Goal: Check status: Check status

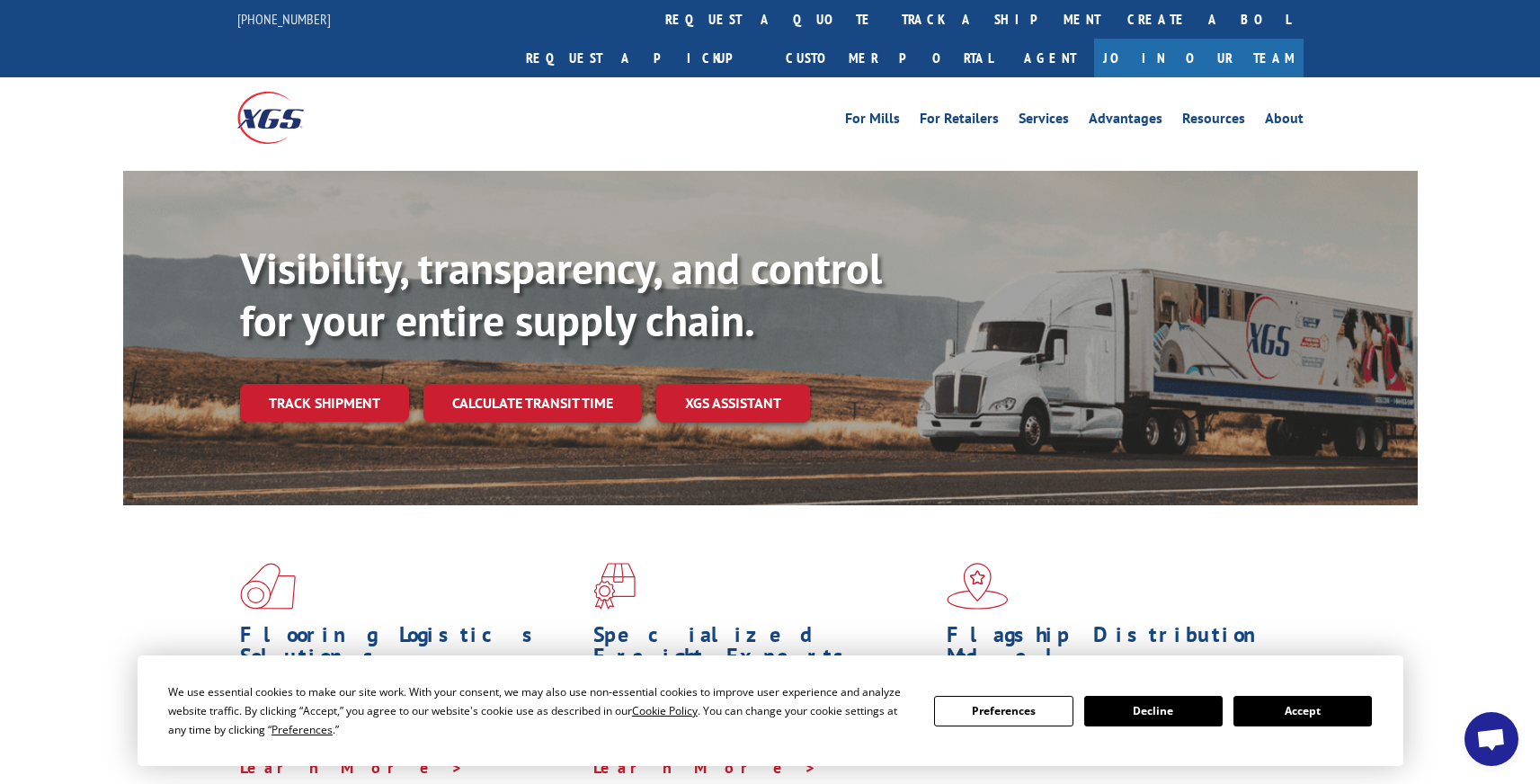
click at [1286, 710] on button "Accept" at bounding box center [1302, 710] width 139 height 31
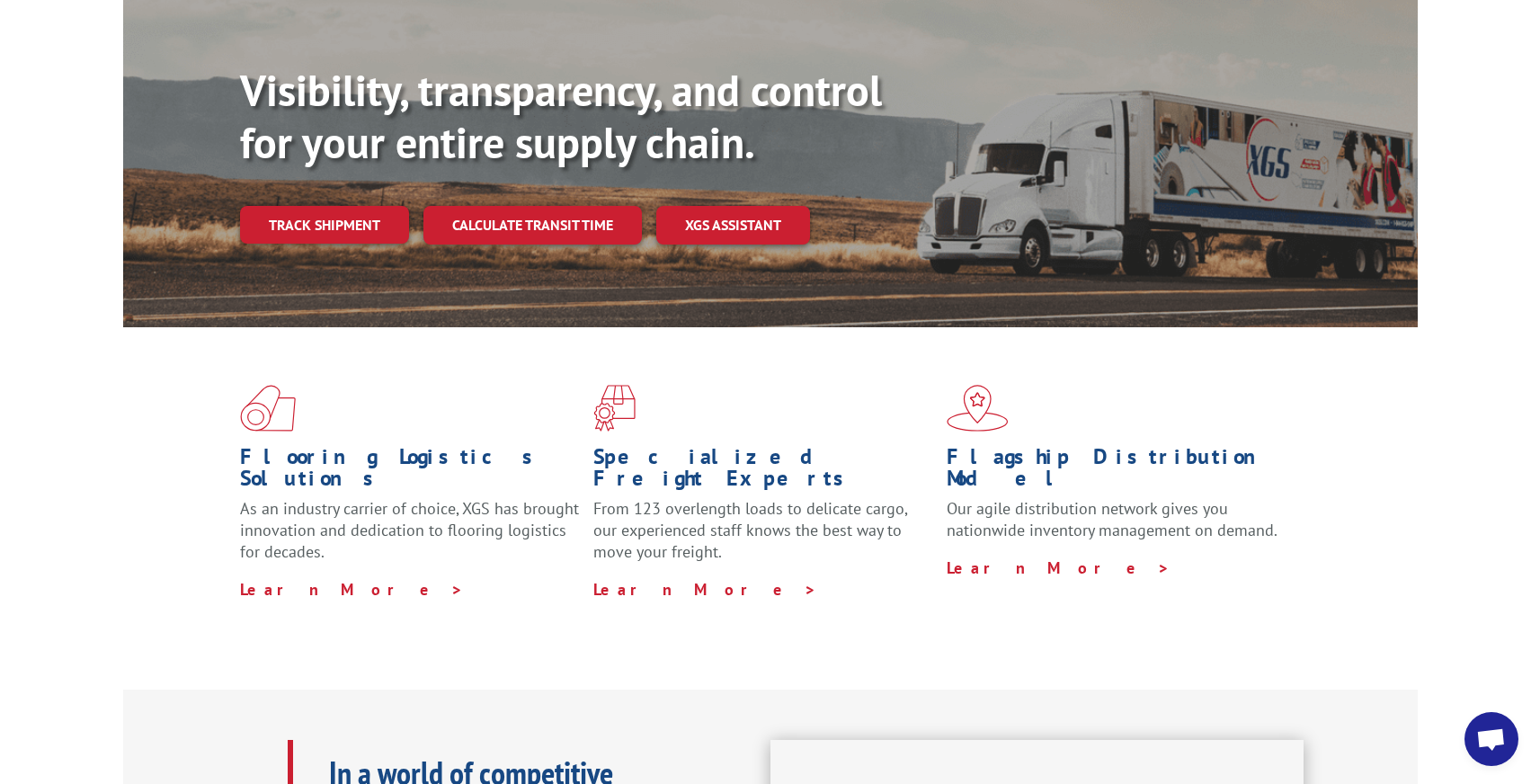
scroll to position [166, 0]
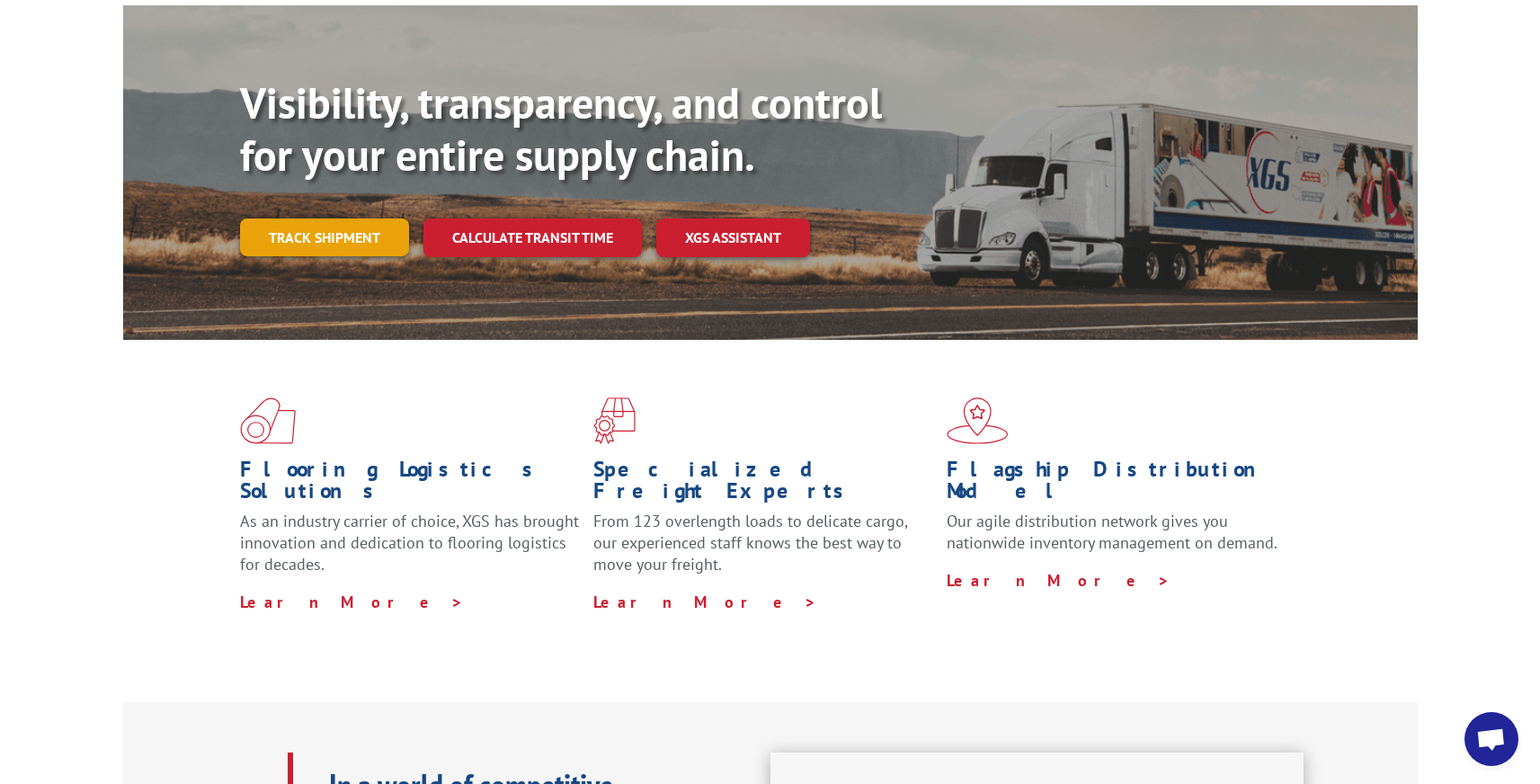
click at [280, 219] on link "Track shipment" at bounding box center [324, 237] width 169 height 38
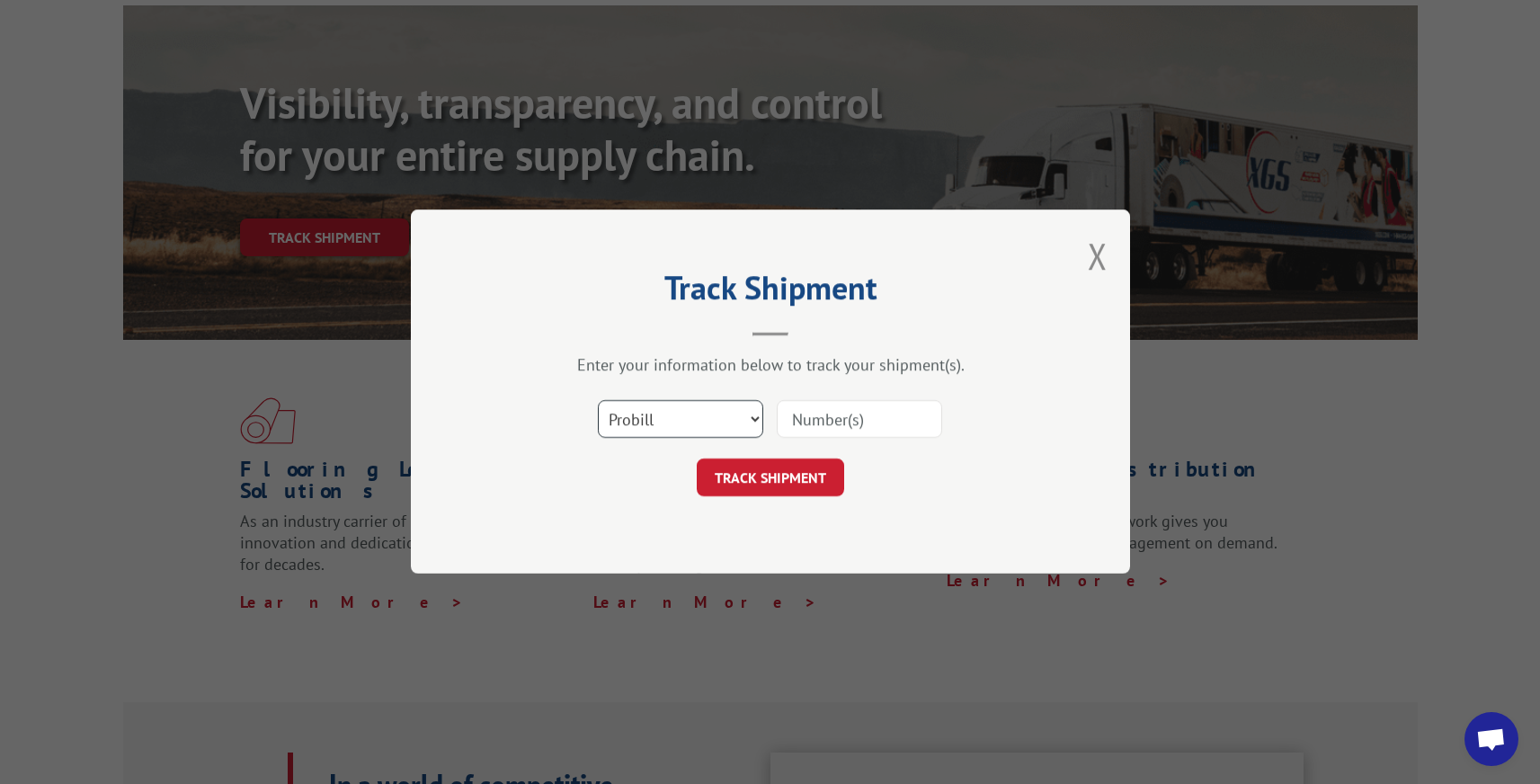
click at [661, 419] on select "Select category... Probill BOL PO" at bounding box center [681, 419] width 166 height 38
click at [620, 422] on select "Select category... Probill BOL PO" at bounding box center [681, 419] width 166 height 38
click at [839, 417] on input at bounding box center [860, 419] width 166 height 38
paste input "2554688"
type input "2554688"
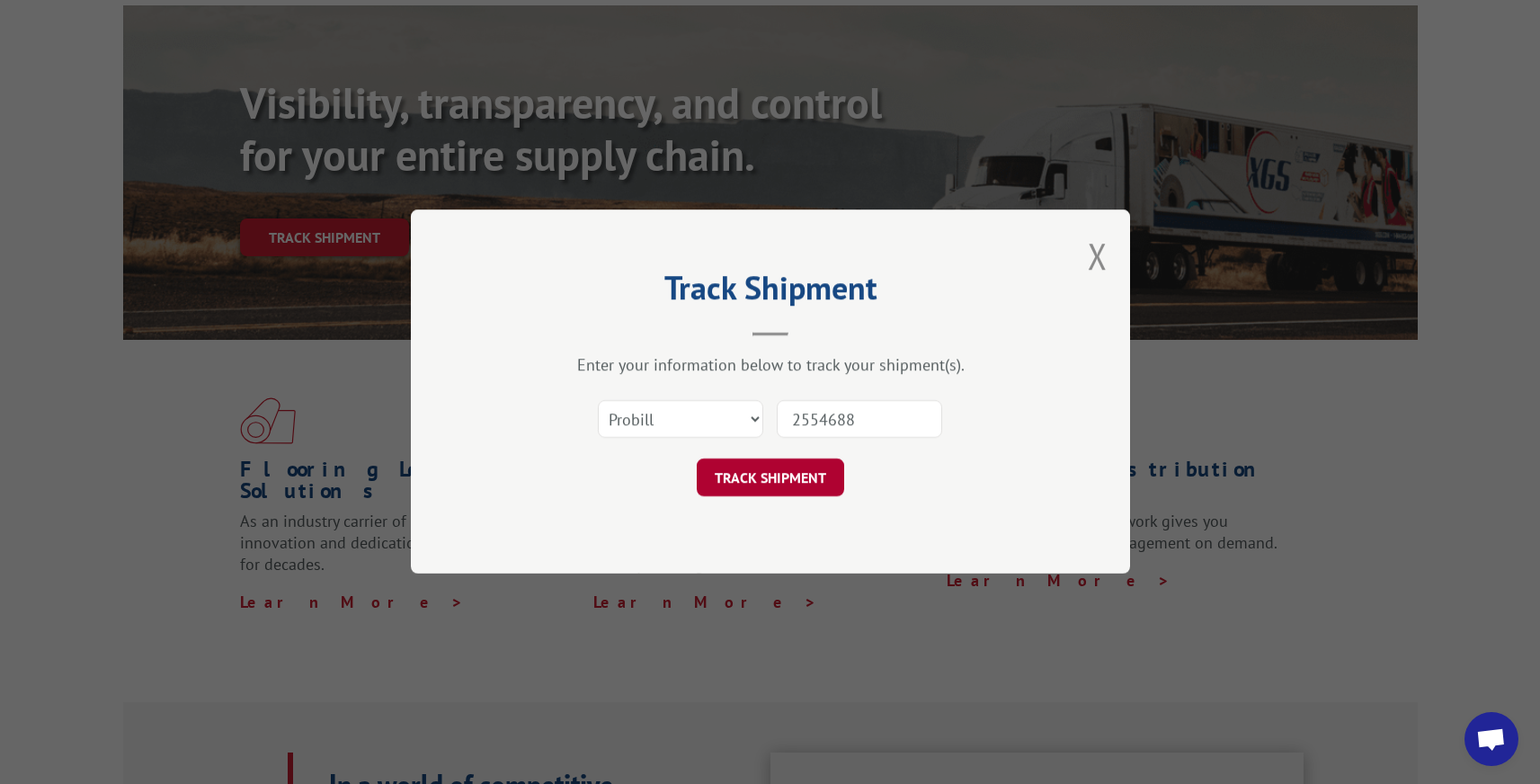
click at [788, 480] on button "TRACK SHIPMENT" at bounding box center [770, 478] width 147 height 38
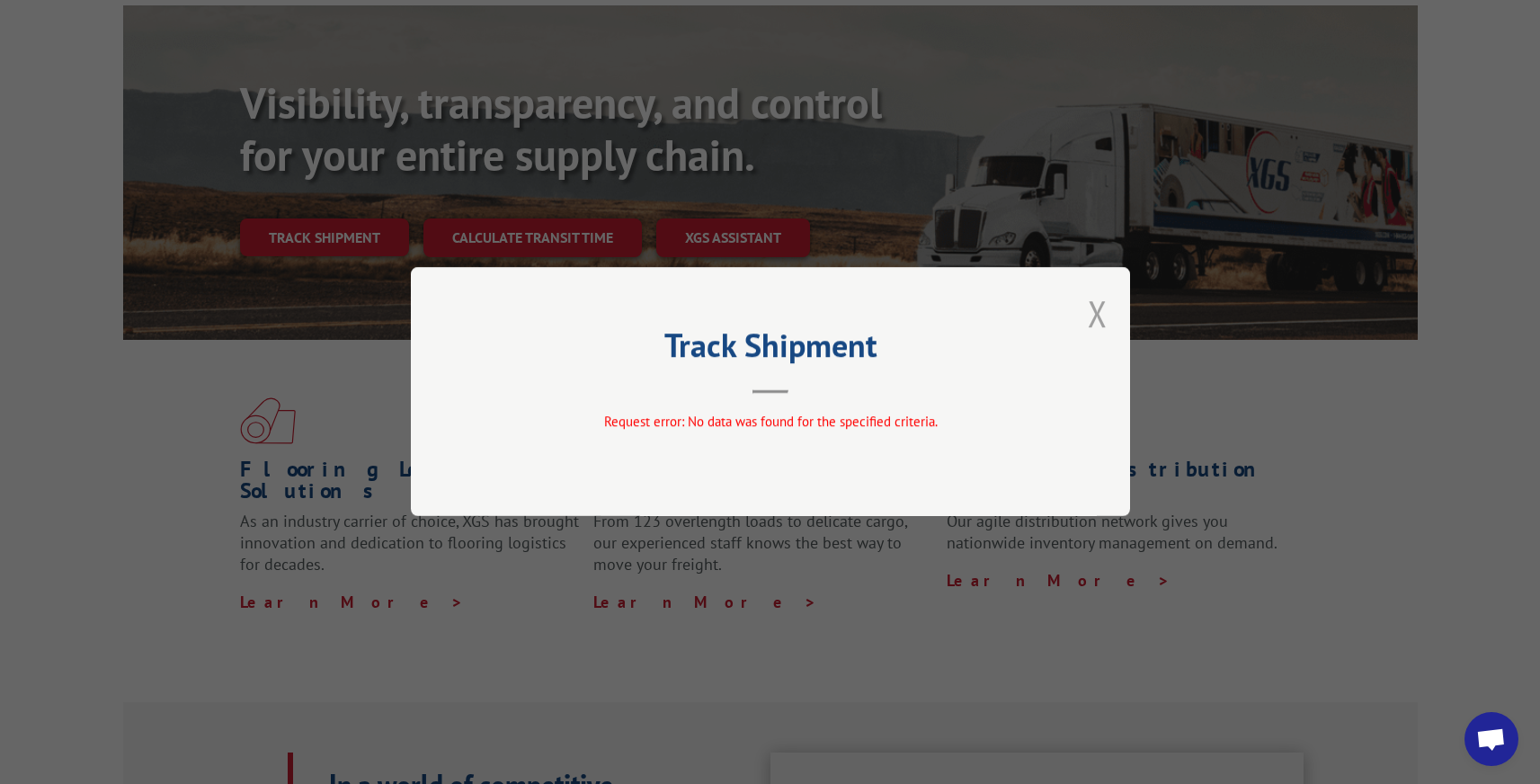
click at [1099, 303] on button "Close modal" at bounding box center [1097, 313] width 20 height 47
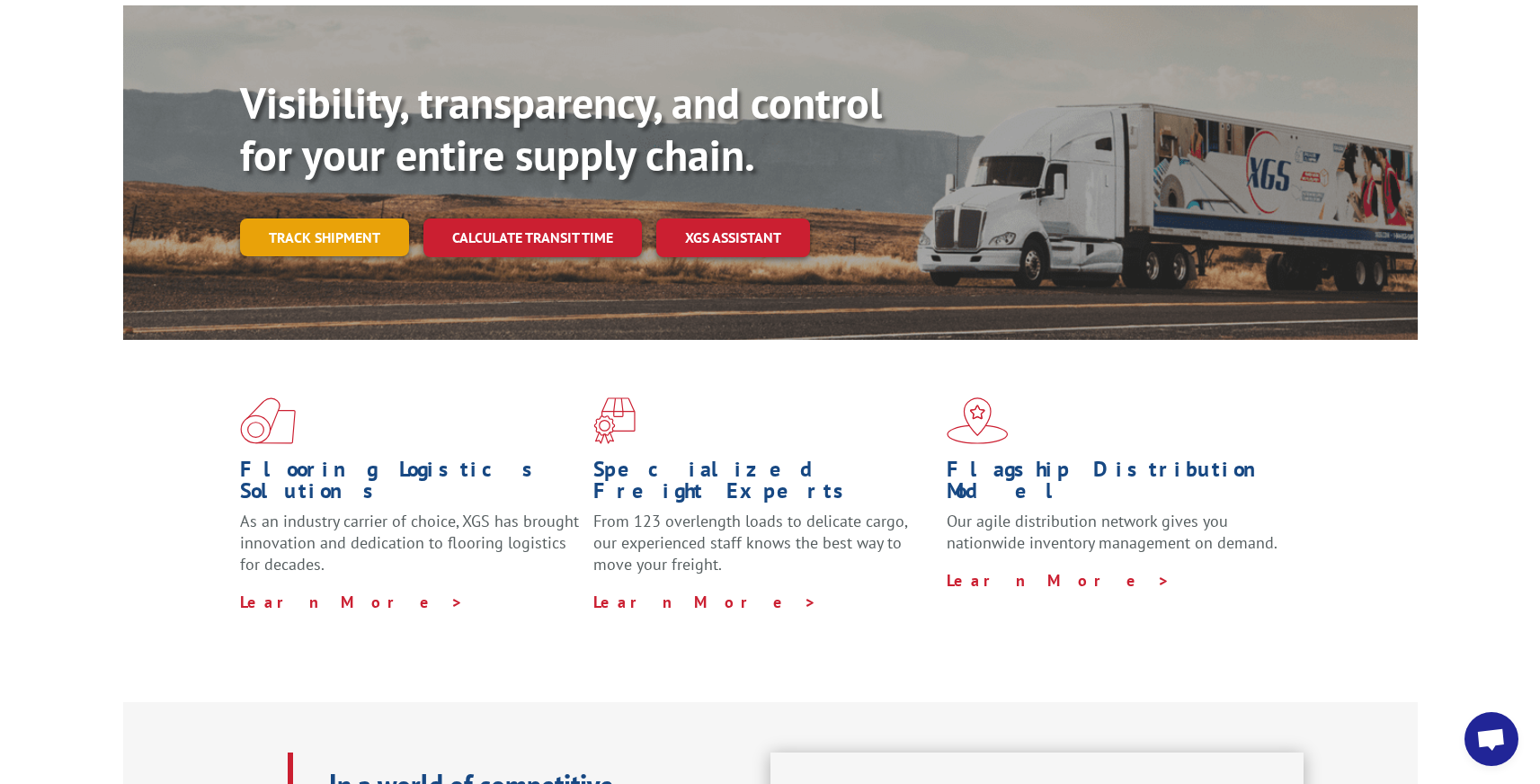
click at [293, 219] on link "Track shipment" at bounding box center [324, 237] width 169 height 38
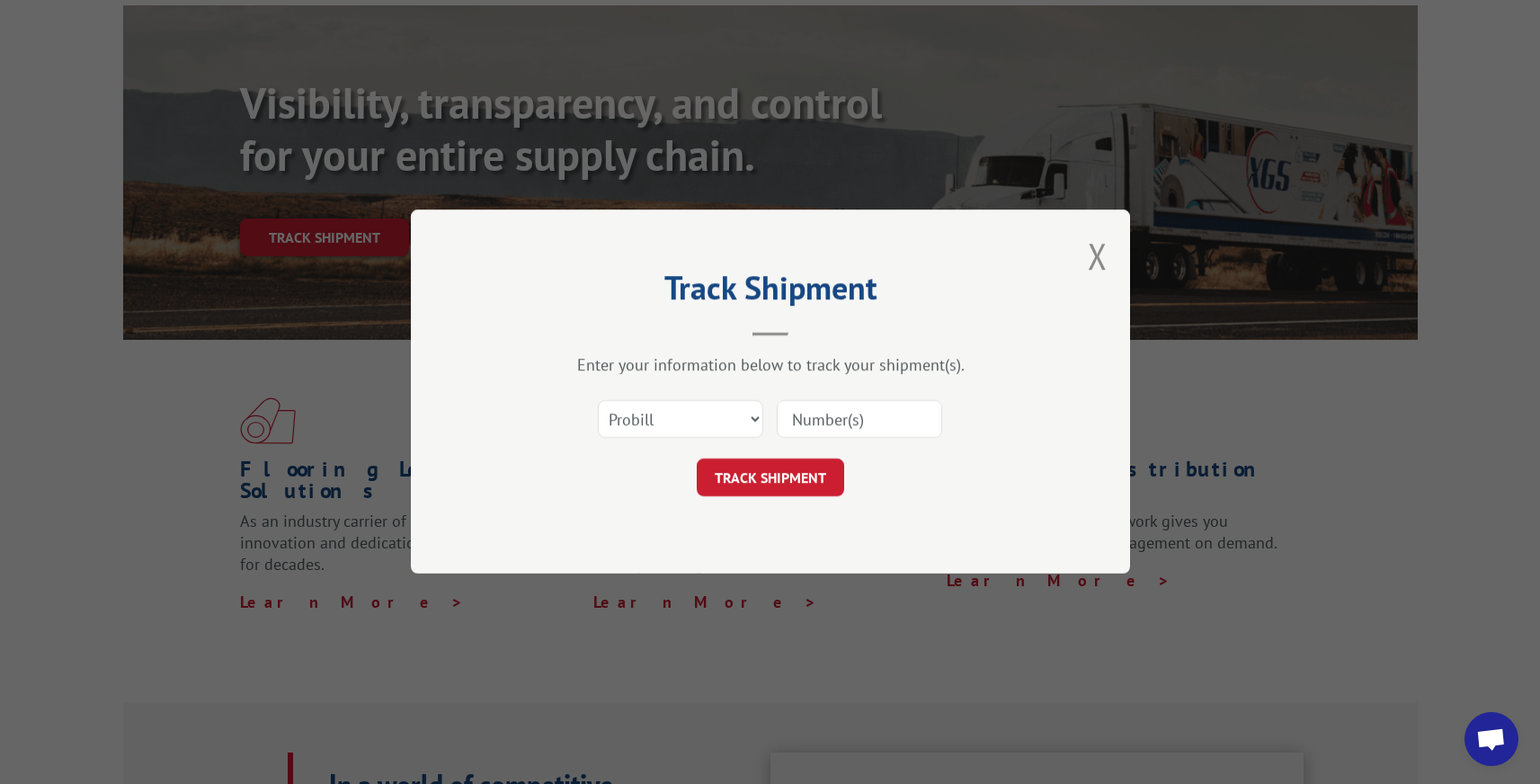
click at [670, 426] on select "Select category... Probill BOL PO" at bounding box center [681, 419] width 166 height 38
select select "bol"
click at [598, 400] on select "Select category... Probill BOL PO" at bounding box center [681, 419] width 166 height 38
click at [810, 418] on input at bounding box center [860, 419] width 166 height 38
paste input "2554688"
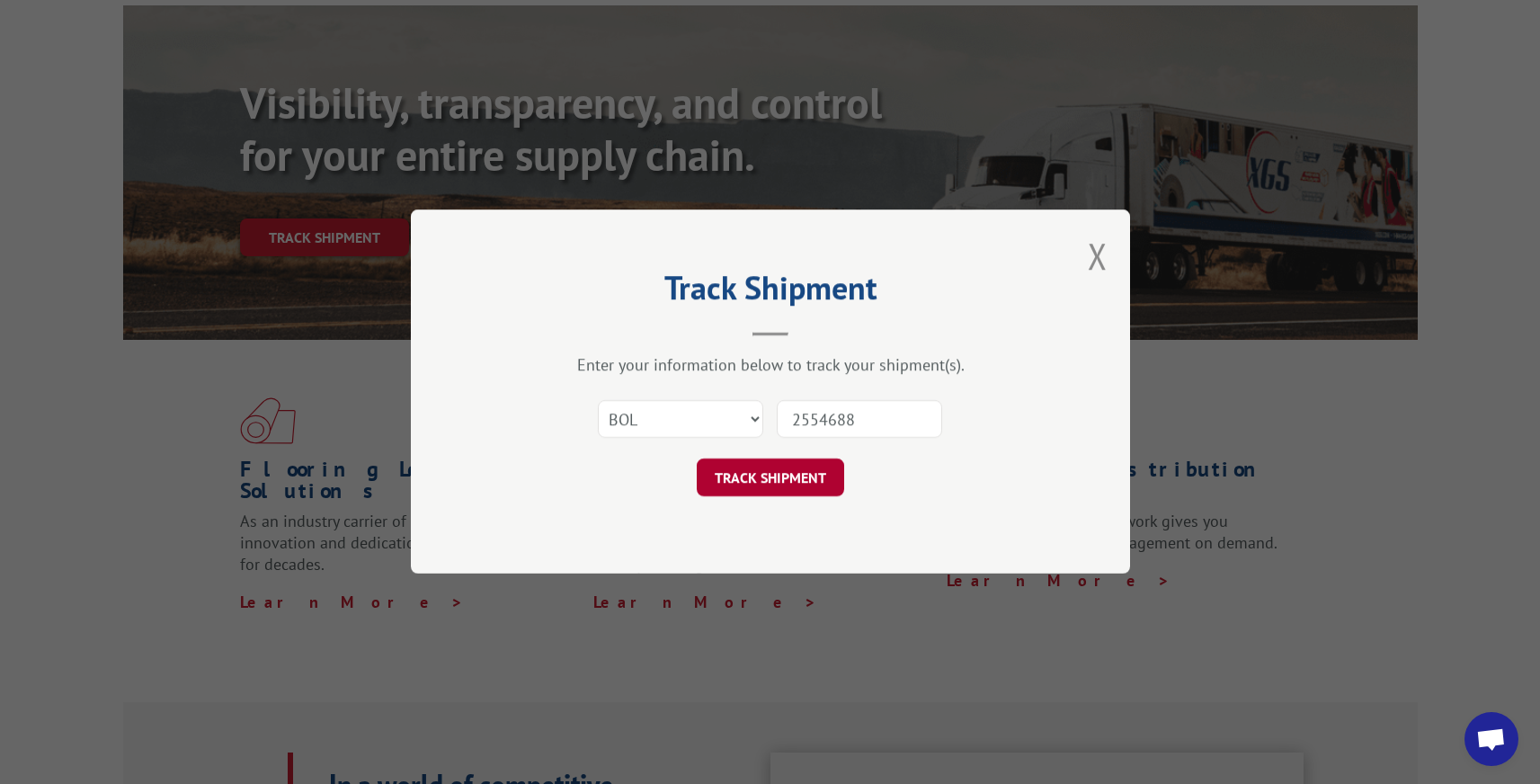
type input "2554688"
click at [794, 477] on button "TRACK SHIPMENT" at bounding box center [770, 478] width 147 height 38
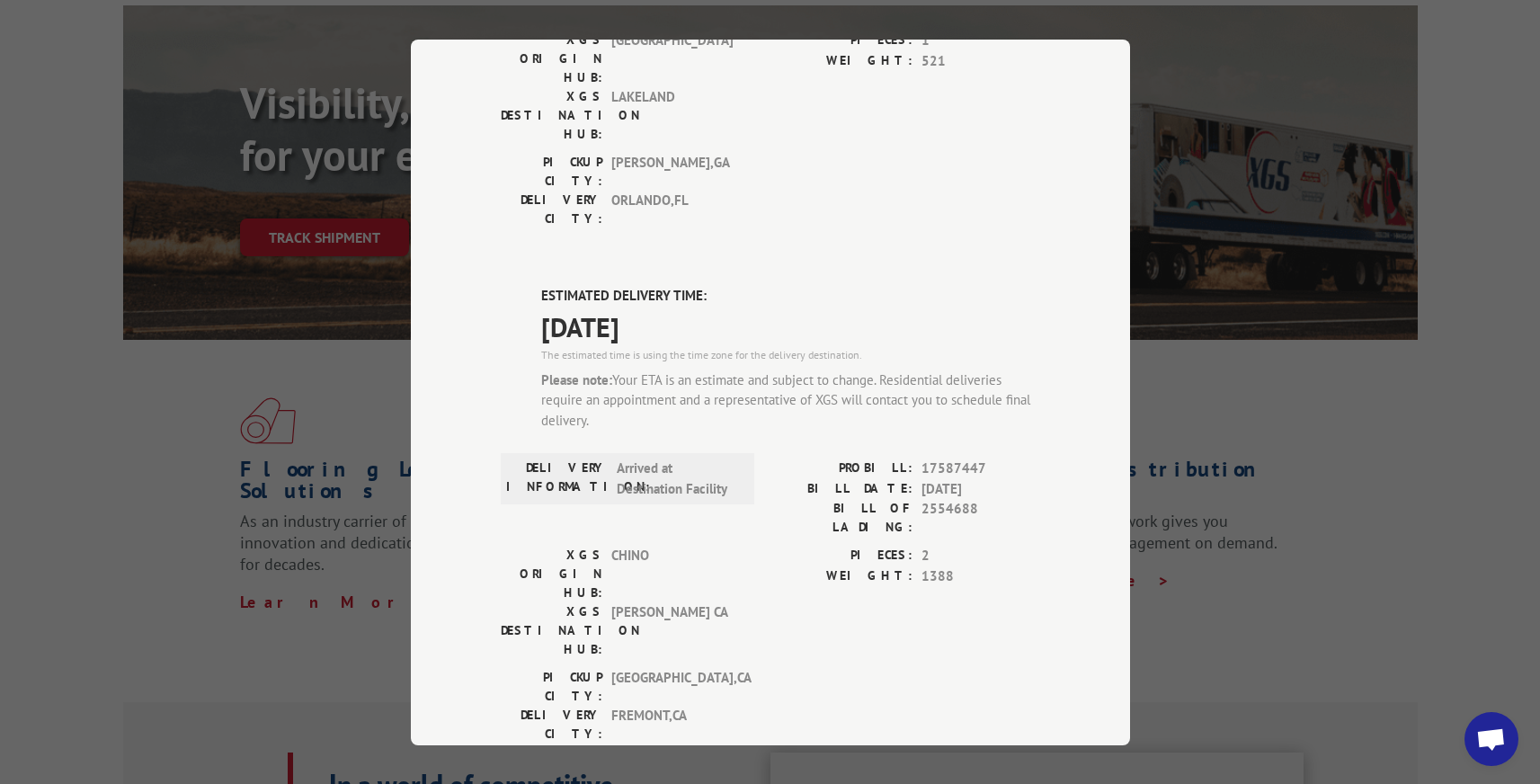
scroll to position [300, 0]
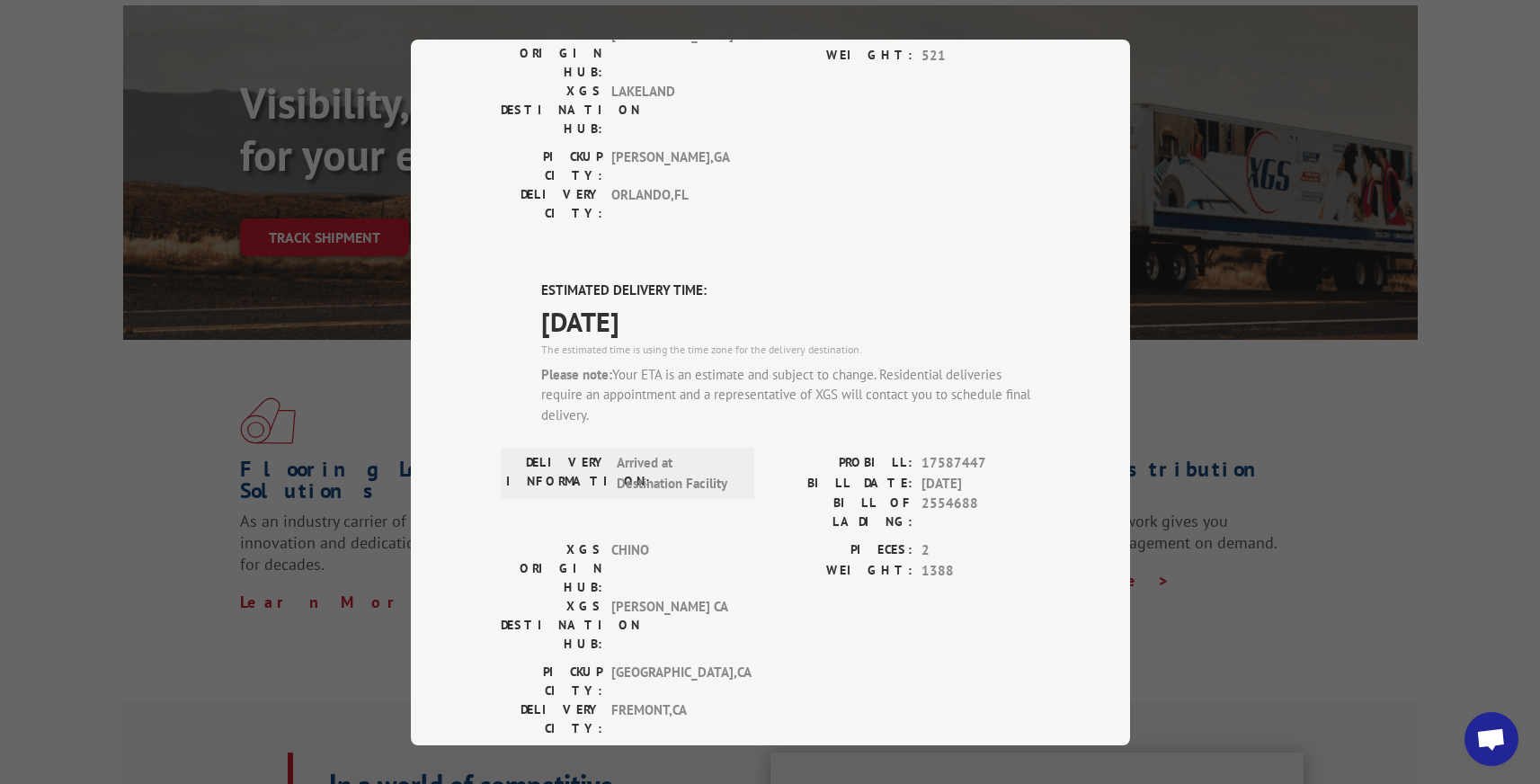
click at [634, 662] on span "[GEOGRAPHIC_DATA] , [GEOGRAPHIC_DATA]" at bounding box center [672, 681] width 121 height 38
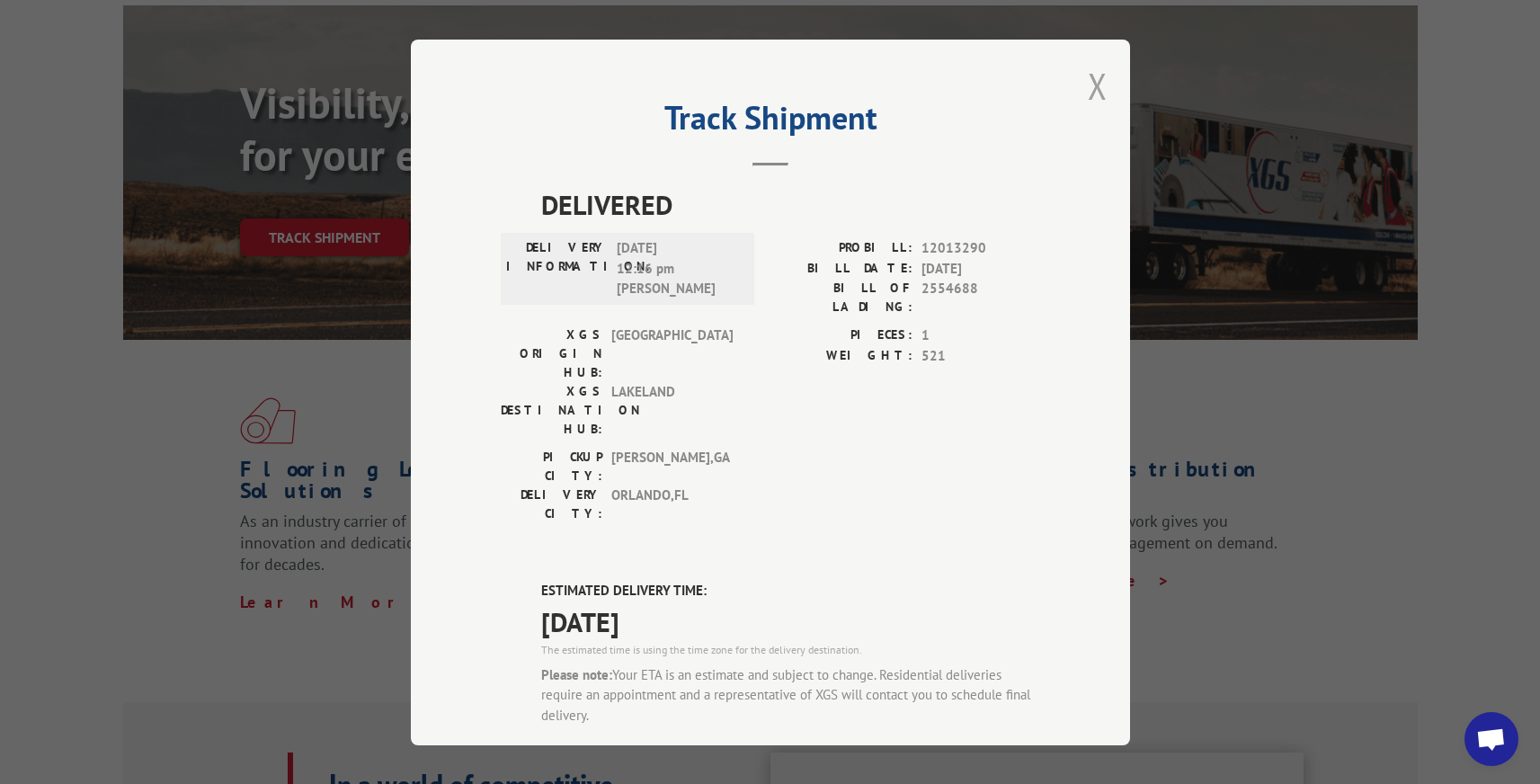
click at [1094, 84] on button "Close modal" at bounding box center [1097, 86] width 20 height 47
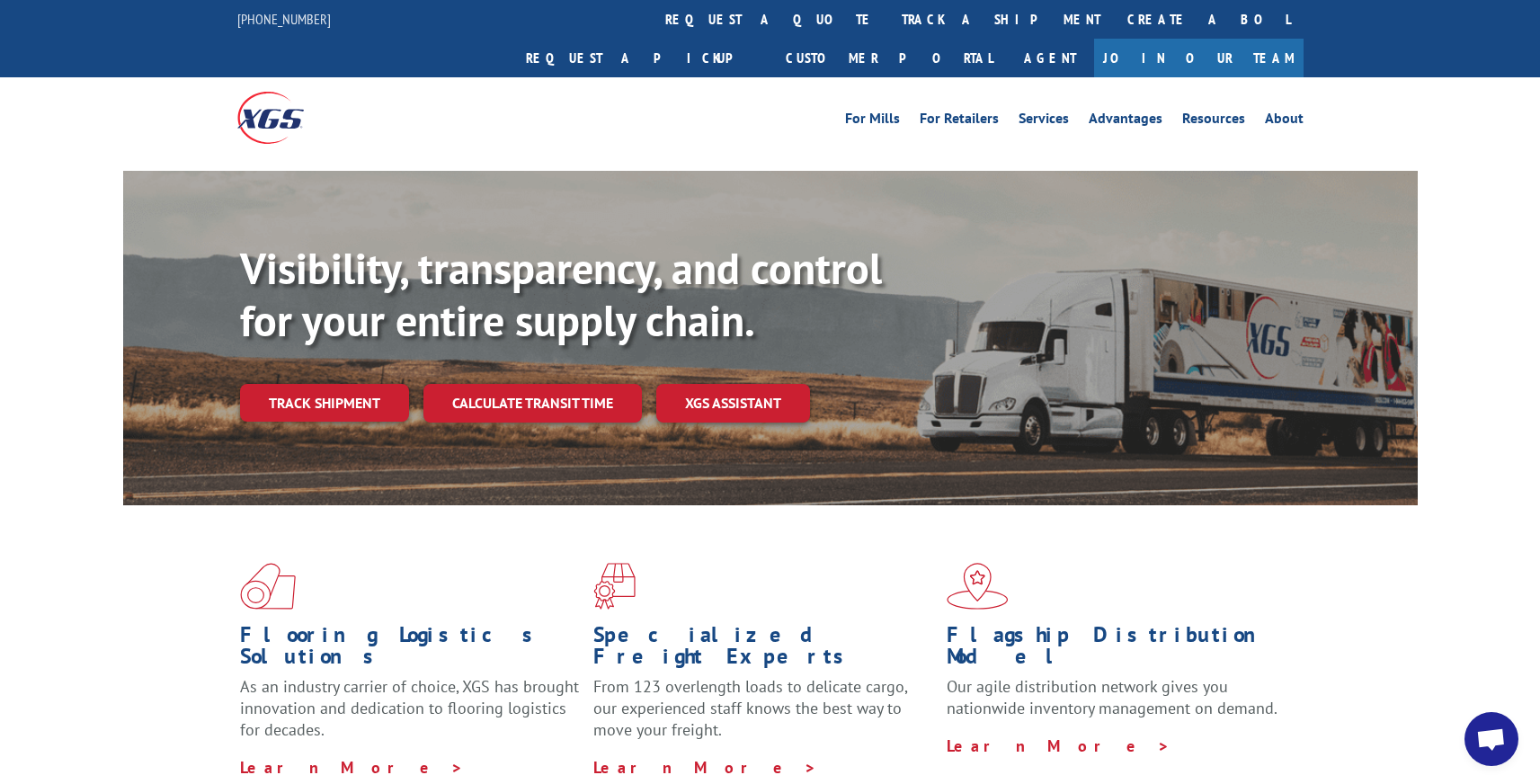
click at [800, 510] on div "Flooring Logistics Solutions As an industry carrier of choice, XGS has brought …" at bounding box center [770, 669] width 1295 height 330
click at [798, 676] on p "From 123 overlength loads to delicate cargo, our experienced staff knows the be…" at bounding box center [763, 716] width 340 height 80
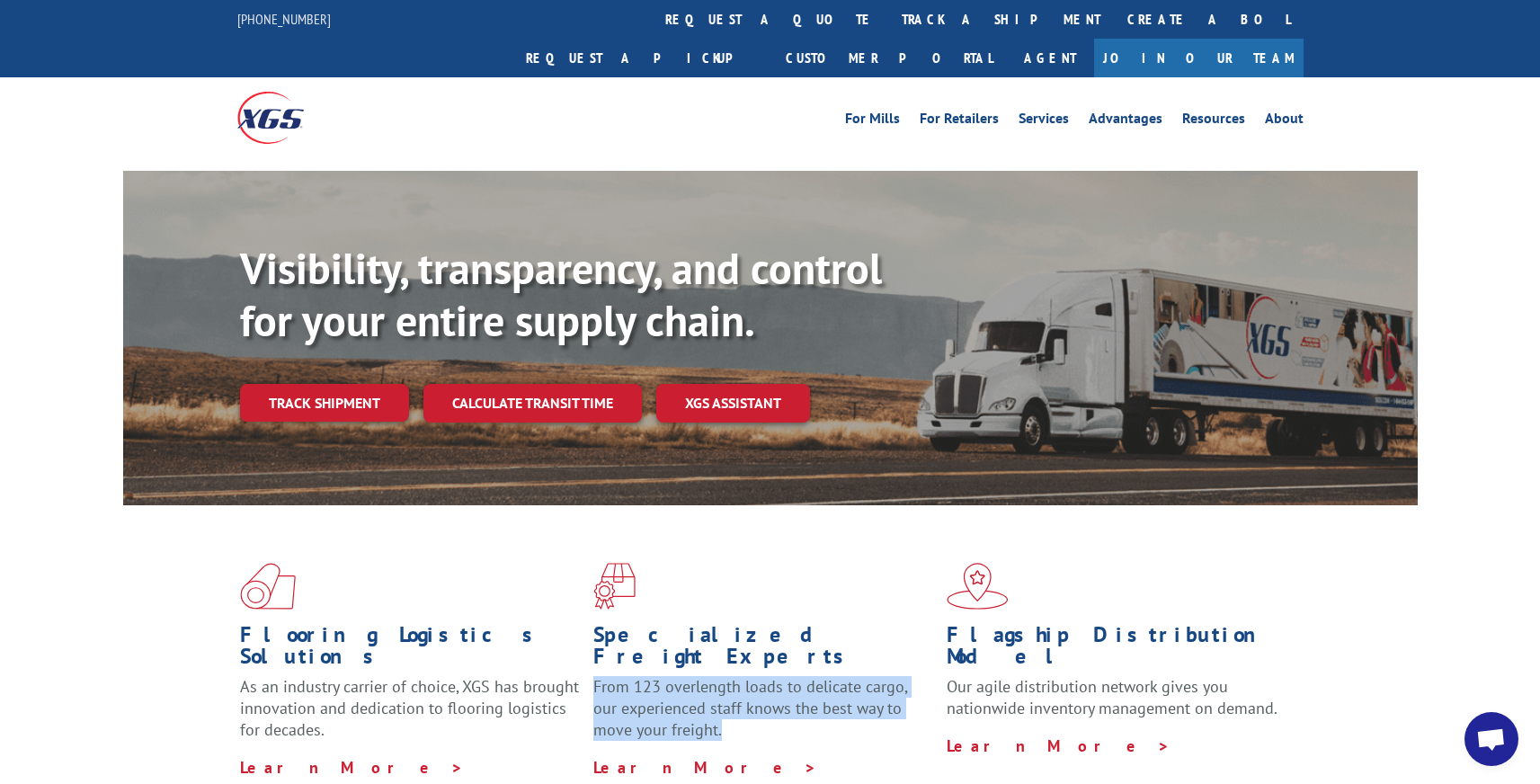
click at [798, 676] on p "From 123 overlength loads to delicate cargo, our experienced staff knows the be…" at bounding box center [763, 716] width 340 height 80
